Goal: Task Accomplishment & Management: Manage account settings

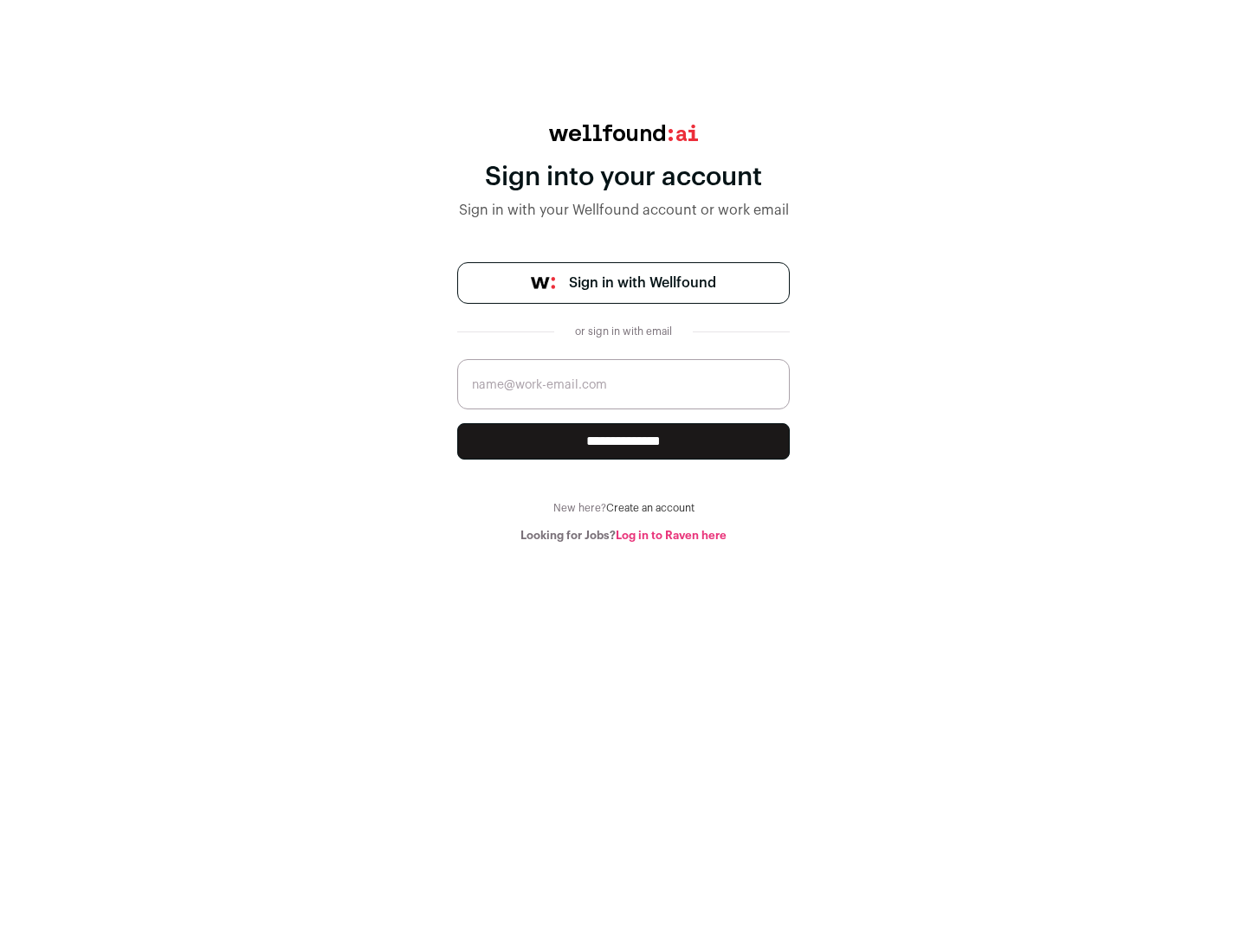
click at [641, 283] on span "Sign in with Wellfound" at bounding box center [642, 282] width 147 height 21
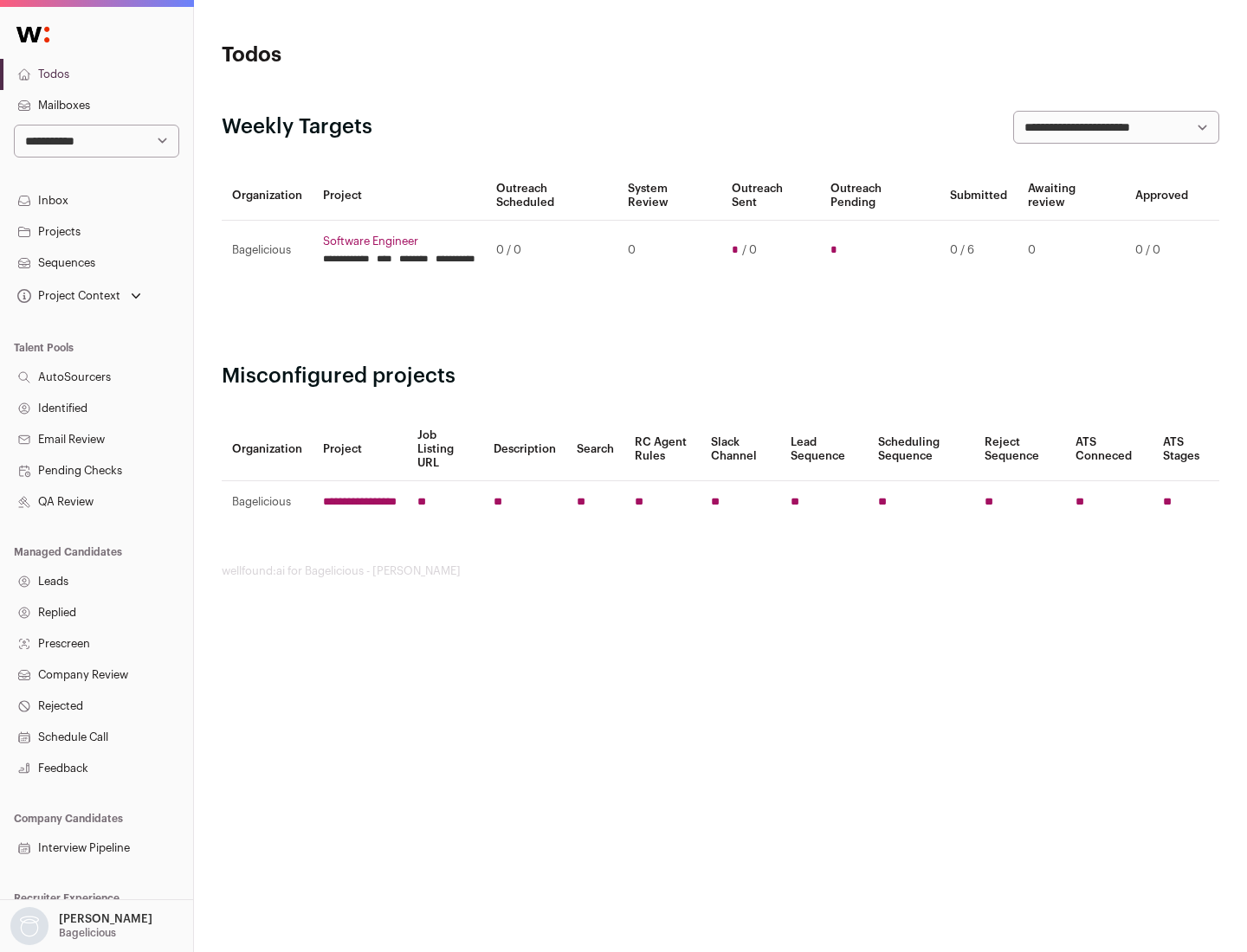
click at [96, 231] on link "Projects" at bounding box center [96, 232] width 193 height 31
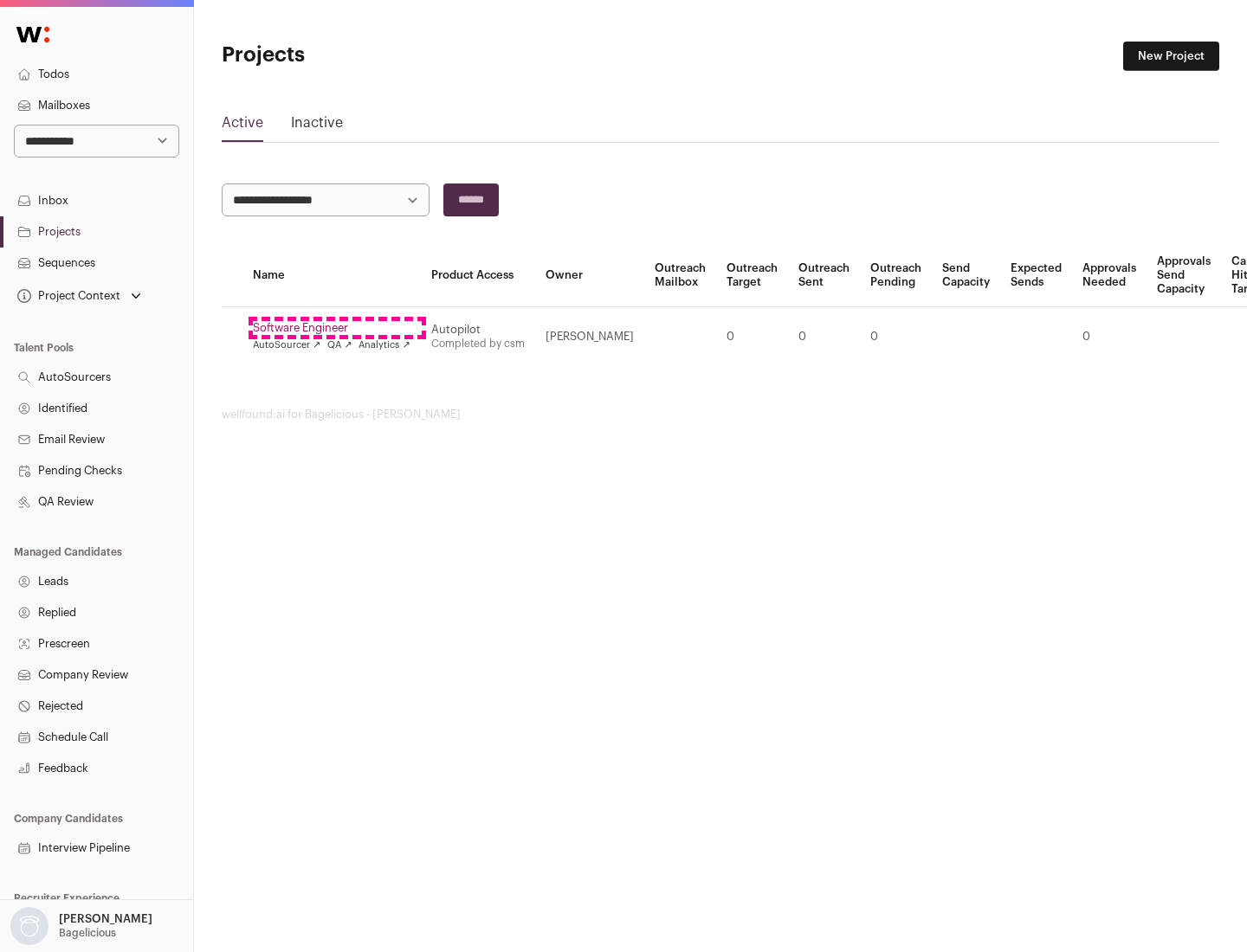
click at [337, 328] on link "Software Engineer" at bounding box center [332, 327] width 158 height 14
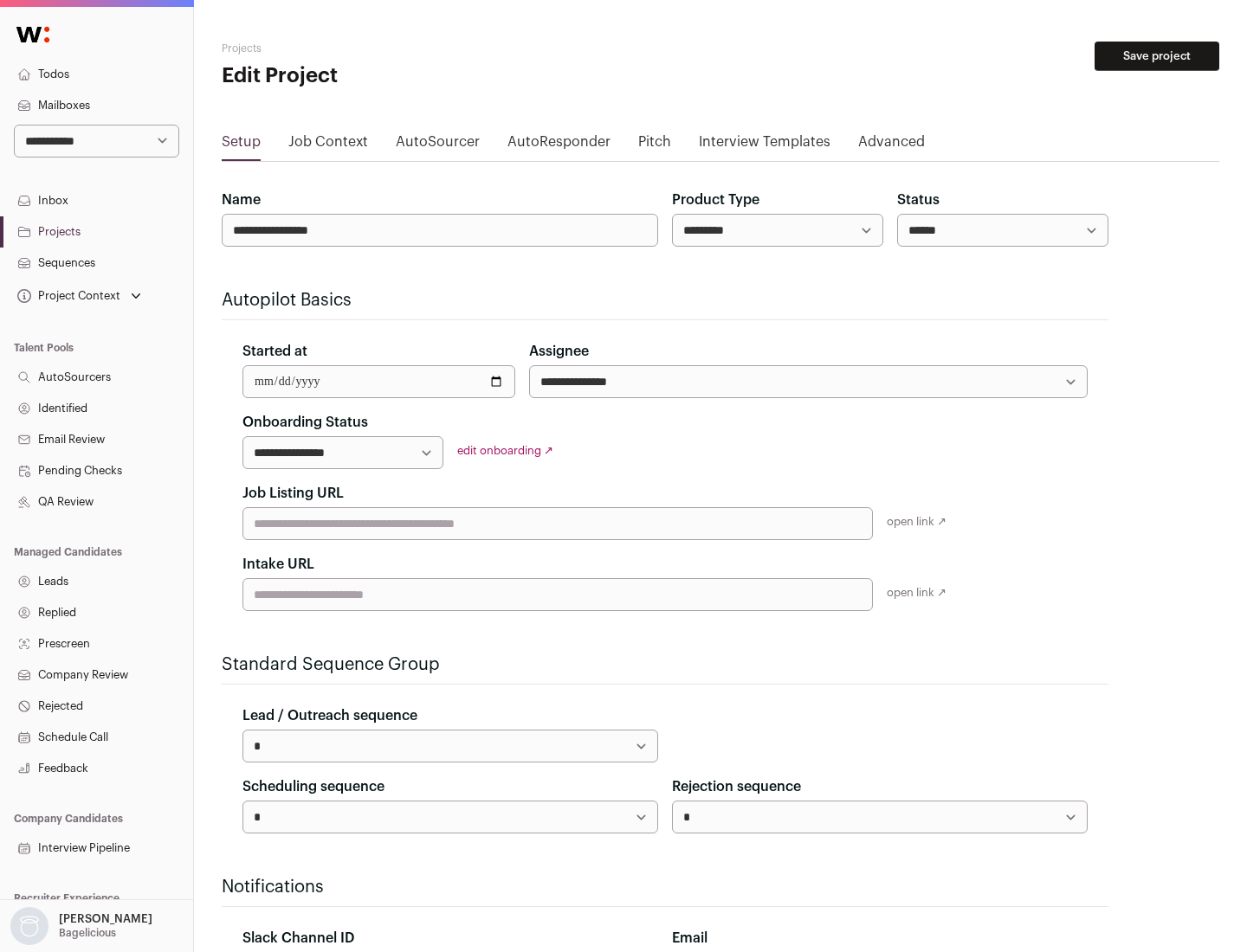
click at [1157, 56] on button "Save project" at bounding box center [1157, 56] width 125 height 29
